Goal: Task Accomplishment & Management: Manage account settings

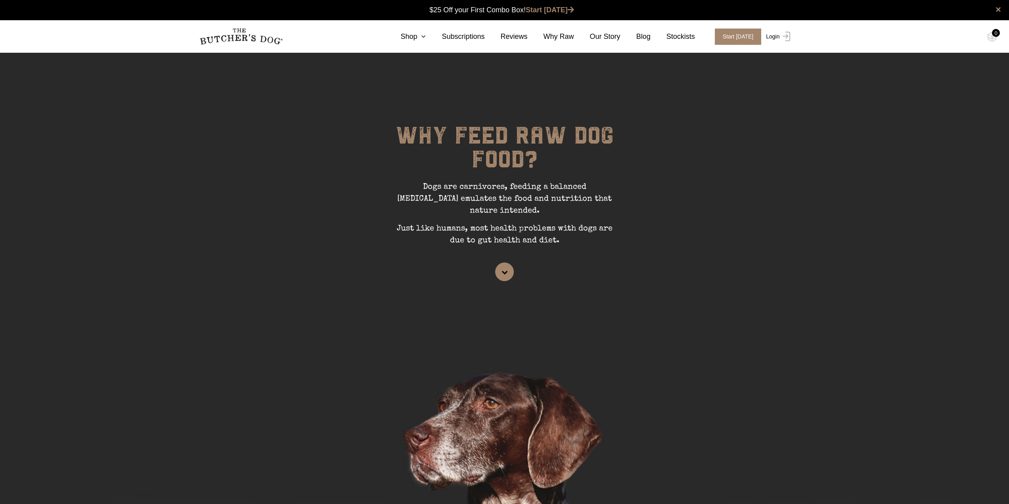
click at [768, 37] on link "Login" at bounding box center [777, 37] width 26 height 16
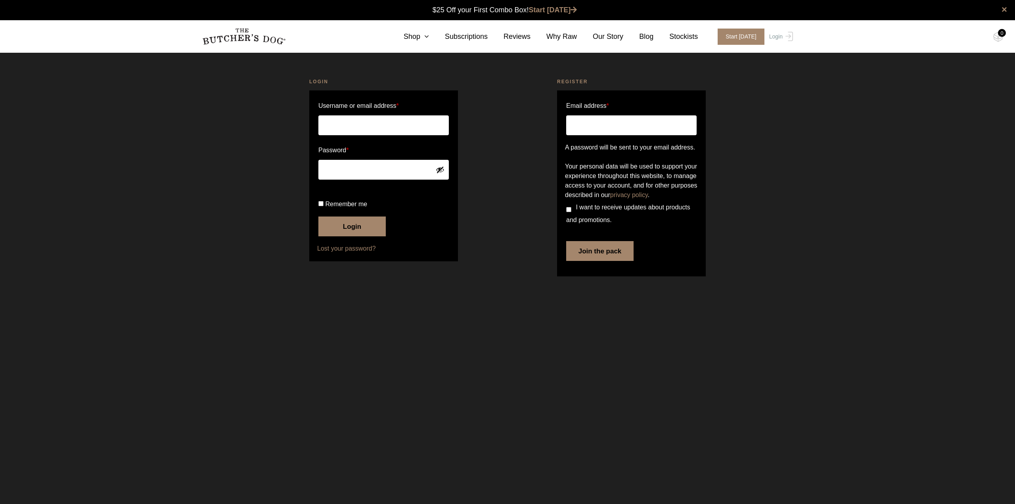
click at [369, 127] on input "Username or email address *" at bounding box center [383, 125] width 130 height 20
type input "ejethi@gmail.com"
click at [321, 206] on input "Remember me" at bounding box center [320, 203] width 5 height 5
checkbox input "true"
click at [354, 236] on button "Login" at bounding box center [351, 226] width 67 height 20
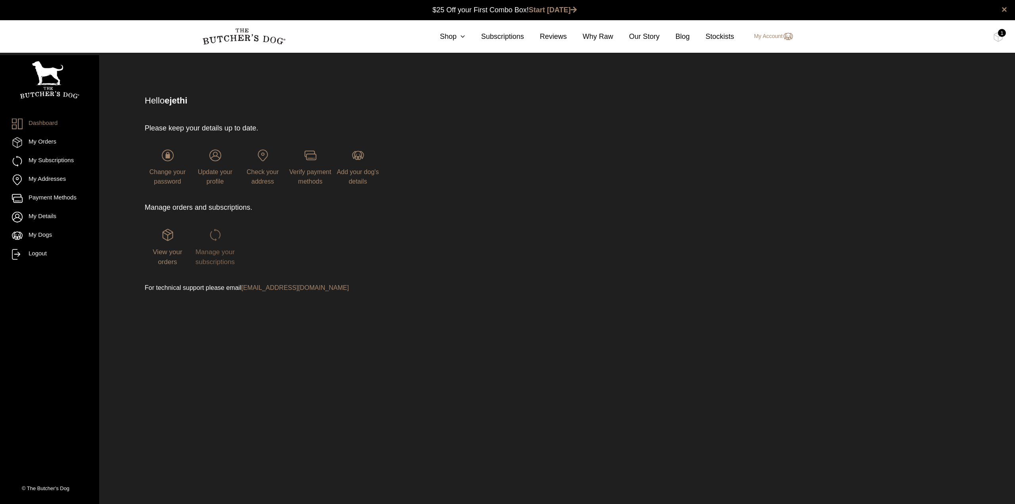
click at [226, 263] on span "Manage your subscriptions" at bounding box center [214, 257] width 39 height 18
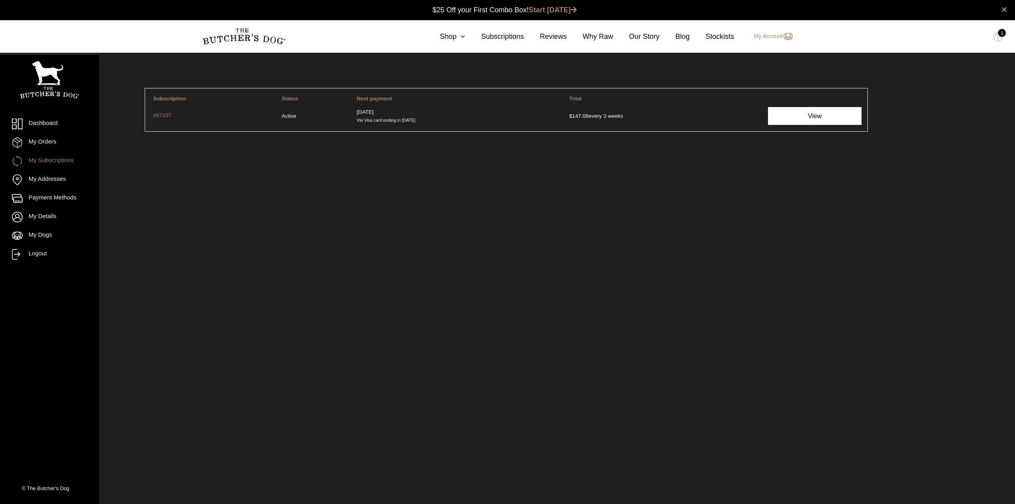
click at [805, 118] on link "View" at bounding box center [815, 116] width 94 height 18
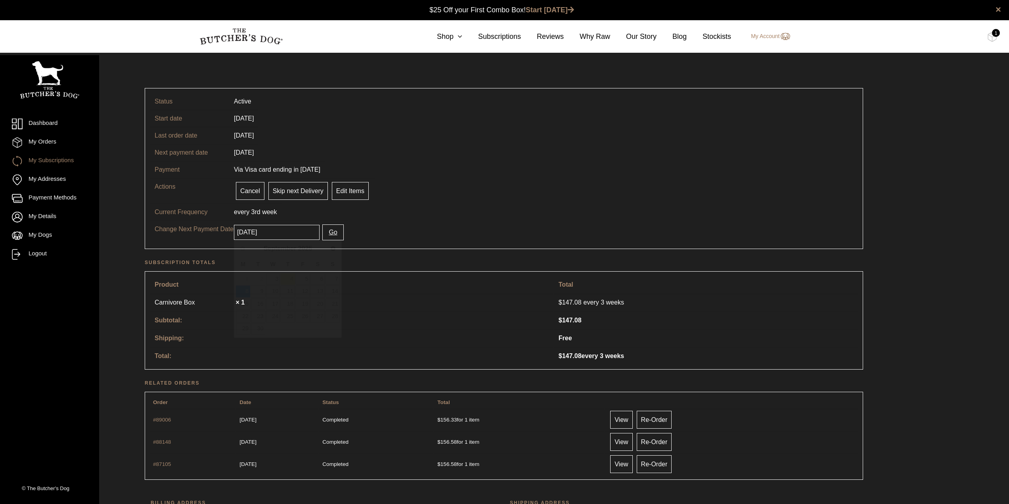
click at [296, 235] on input "[DATE]" at bounding box center [277, 232] width 86 height 15
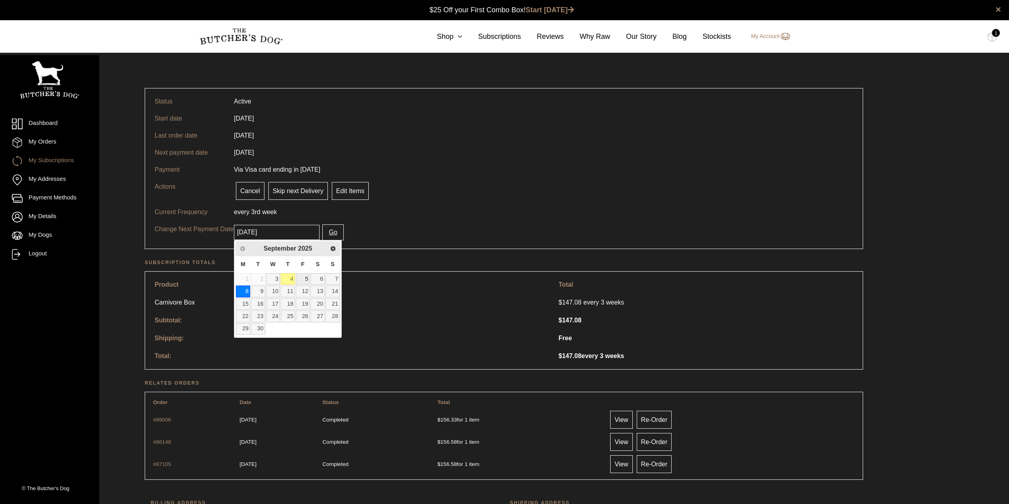
click at [303, 277] on link "5" at bounding box center [303, 278] width 14 height 11
type input "[DATE]"
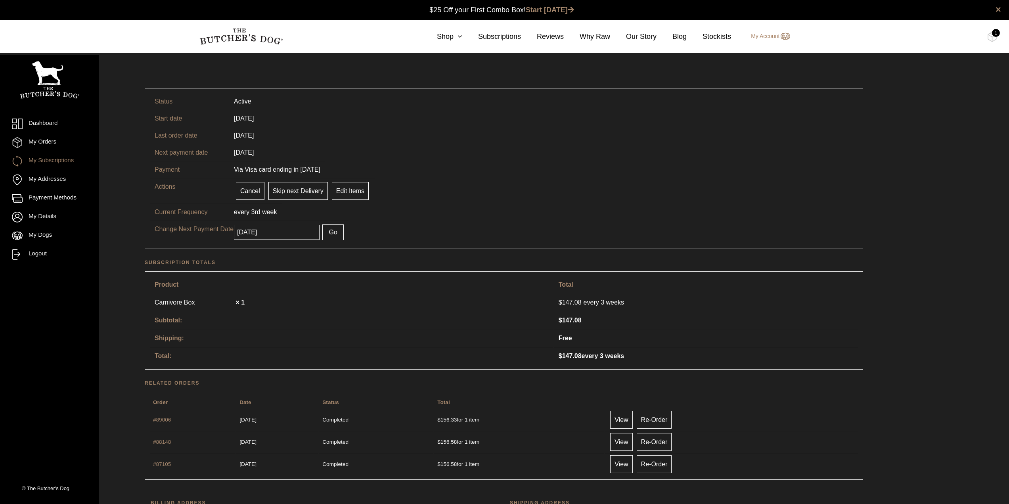
click at [327, 234] on button "Go" at bounding box center [332, 232] width 21 height 16
